Goal: Browse casually: Explore the website without a specific task or goal

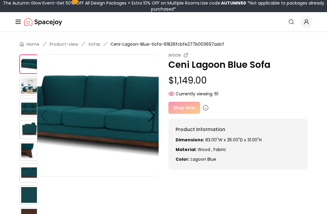
click at [30, 106] on img at bounding box center [28, 107] width 19 height 19
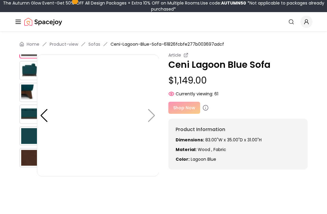
click at [31, 135] on img at bounding box center [28, 135] width 19 height 19
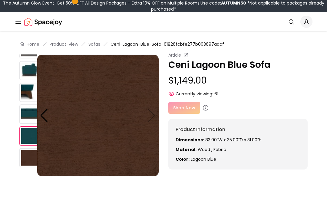
click at [33, 66] on img at bounding box center [28, 70] width 19 height 19
click at [284, 86] on div "Article Ceni Lagoon Blue Sofa $1,149.00 Currently viewing: 61" at bounding box center [237, 74] width 139 height 45
click at [30, 133] on img at bounding box center [28, 135] width 19 height 19
click at [182, 183] on div "Article Ceni Lagoon Blue Sofa $1,149.00 Currently viewing: 61 Article Ceni Lago…" at bounding box center [163, 140] width 288 height 177
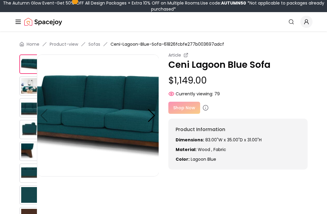
click at [29, 109] on img at bounding box center [28, 107] width 19 height 19
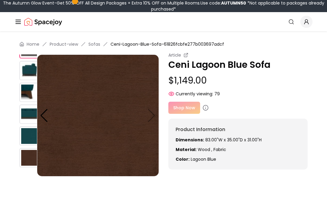
click at [30, 133] on img at bounding box center [28, 135] width 19 height 19
click at [30, 131] on img at bounding box center [28, 135] width 19 height 19
click at [43, 113] on div at bounding box center [44, 115] width 8 height 13
click at [44, 117] on div at bounding box center [44, 115] width 8 height 13
click at [44, 116] on div at bounding box center [44, 115] width 8 height 13
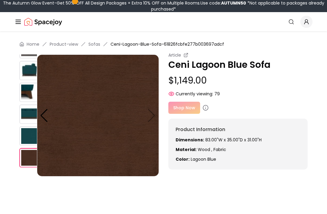
click at [47, 115] on div at bounding box center [44, 115] width 8 height 13
click at [45, 114] on div at bounding box center [44, 115] width 8 height 13
click at [47, 114] on div at bounding box center [44, 115] width 8 height 13
click at [30, 92] on img at bounding box center [28, 92] width 19 height 19
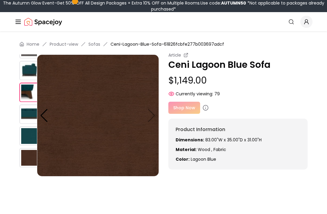
click at [30, 75] on img at bounding box center [28, 70] width 19 height 19
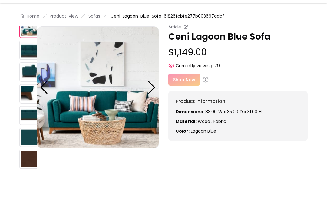
scroll to position [28, 0]
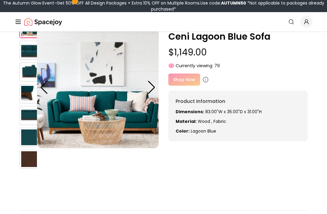
click at [9, 39] on div "Home Product-view Sofas Ceni-Lagoon-Blue-Sofa-61826fcbfe277b003697adcf Article …" at bounding box center [163, 148] width 327 height 290
